Goal: Find specific page/section: Find specific page/section

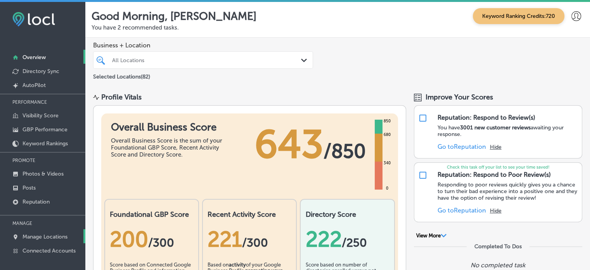
click at [43, 237] on p "Manage Locations" at bounding box center [44, 236] width 45 height 7
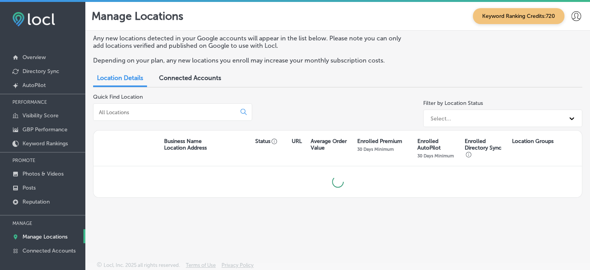
click at [178, 111] on input at bounding box center [166, 112] width 136 height 7
type input "f"
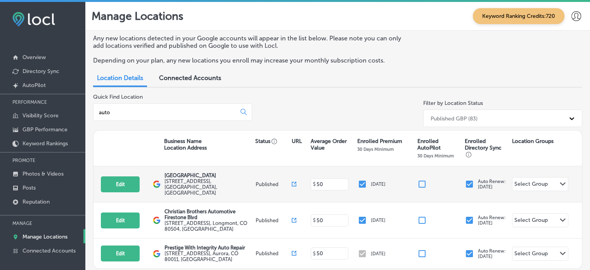
scroll to position [42, 0]
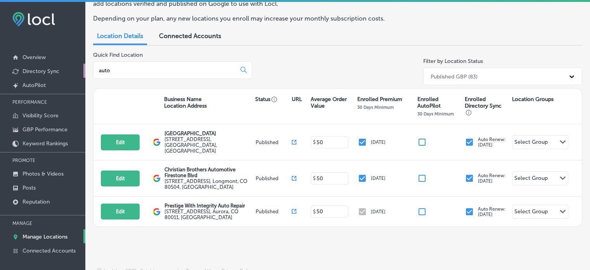
drag, startPoint x: 146, startPoint y: 73, endPoint x: 47, endPoint y: 76, distance: 99.0
click at [47, 76] on div "iconmonstr-menu-thin copy Created with Sketch. Overview Directory Sync Created …" at bounding box center [295, 137] width 590 height 270
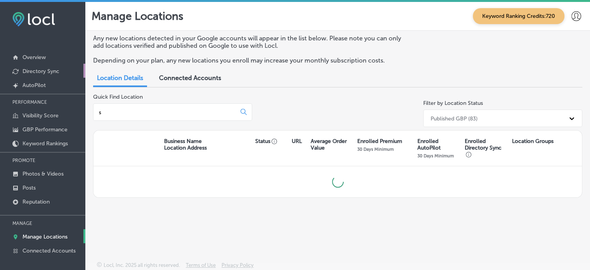
scroll to position [0, 0]
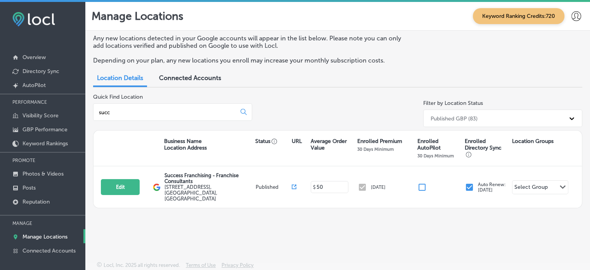
type input "succ"
